Goal: Task Accomplishment & Management: Use online tool/utility

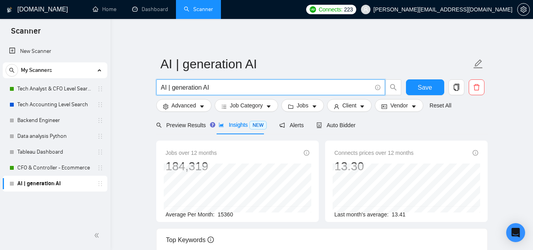
click at [214, 87] on input "AI | generation AI" at bounding box center [266, 88] width 211 height 10
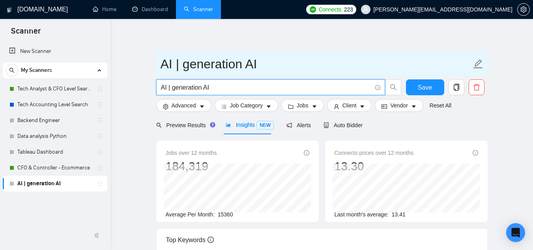
click at [235, 60] on input "AI | generation AI" at bounding box center [316, 64] width 311 height 20
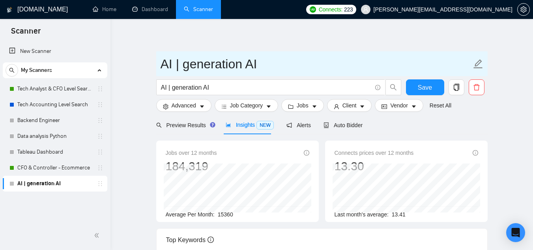
click at [235, 60] on input "AI | generation AI" at bounding box center [316, 64] width 311 height 20
paste input "Social Media Manager"
type input "Social Media Manager"
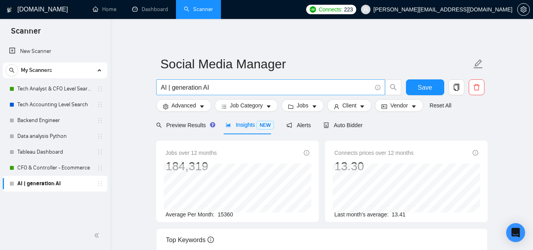
click at [216, 88] on input "AI | generation AI" at bounding box center [266, 88] width 211 height 10
paste input "Social Media Manager"
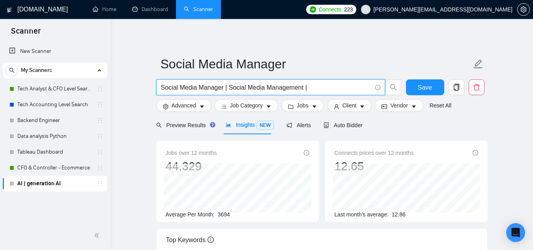
paste input "Content planning"
type input "Social Media Manager | Social Media Management | Content planning | Influencer …"
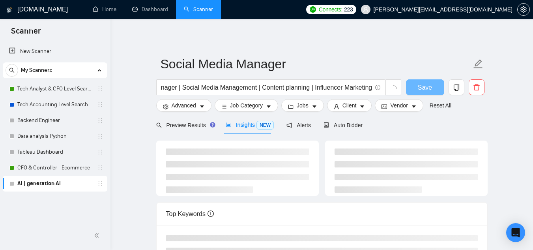
scroll to position [0, 0]
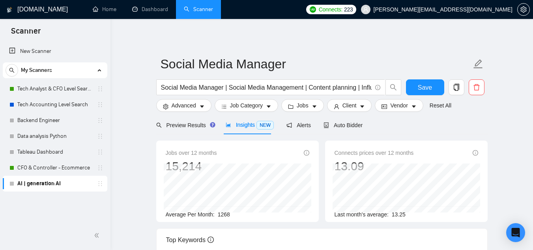
click at [36, 206] on div "New Scanner My Scanners Tech Analyst & CFO Level Search Tech Accounting Level S…" at bounding box center [55, 131] width 111 height 179
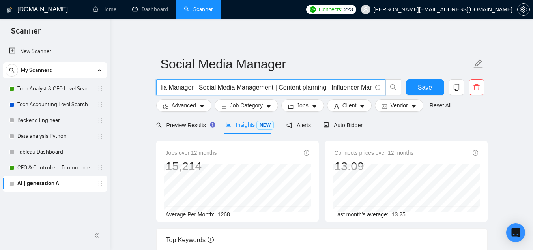
scroll to position [0, 47]
drag, startPoint x: 308, startPoint y: 88, endPoint x: 386, endPoint y: 89, distance: 77.8
click at [386, 89] on span "Social Media Manager | Social Media Management | Content planning | Influencer …" at bounding box center [279, 87] width 246 height 16
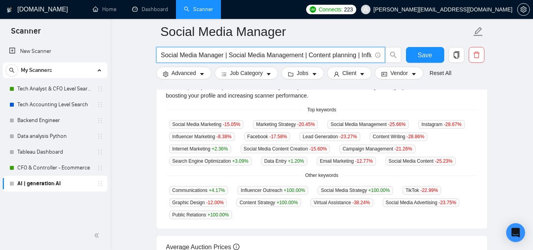
scroll to position [191, 0]
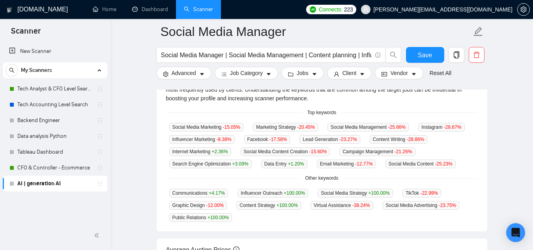
drag, startPoint x: 18, startPoint y: 205, endPoint x: 24, endPoint y: 202, distance: 6.7
click at [18, 205] on div "New Scanner My Scanners Tech Analyst & CFO Level Search Tech Accounting Level S…" at bounding box center [55, 131] width 111 height 179
